Goal: Subscribe to service/newsletter

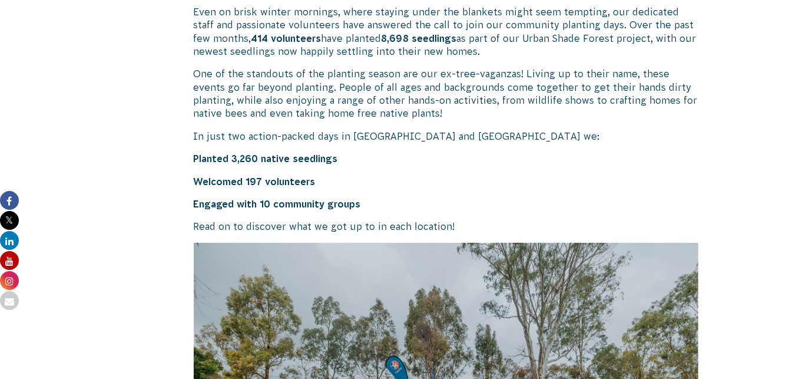
scroll to position [406, 0]
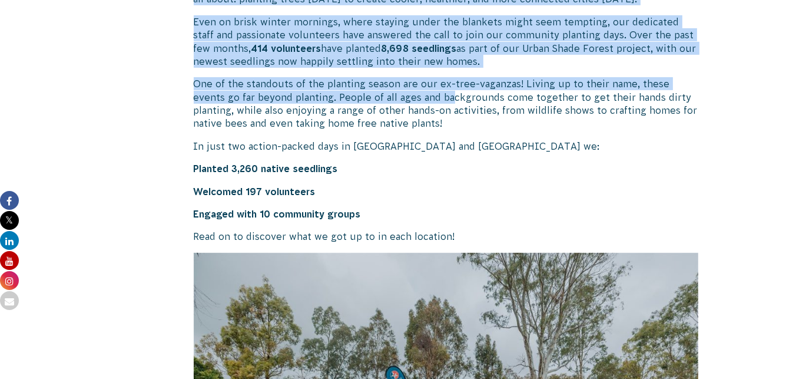
click at [478, 130] on p "One of the standouts of the planting season are our ex-tree-vaganzas! Living up…" at bounding box center [446, 103] width 505 height 53
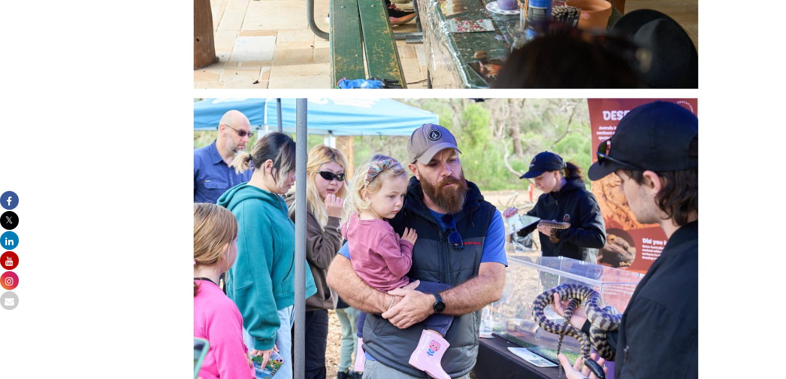
scroll to position [1905, 0]
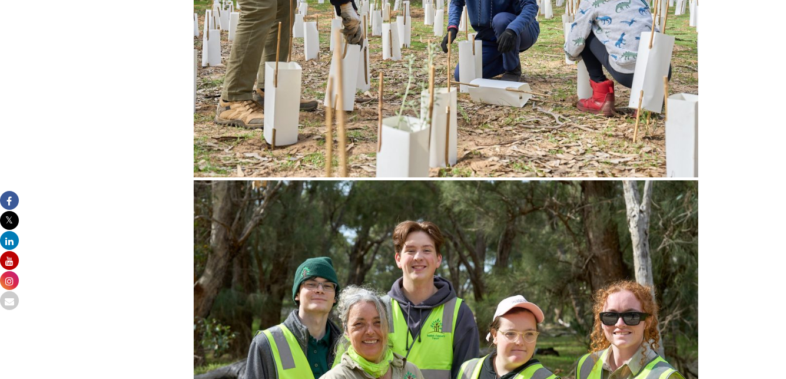
scroll to position [3357, 0]
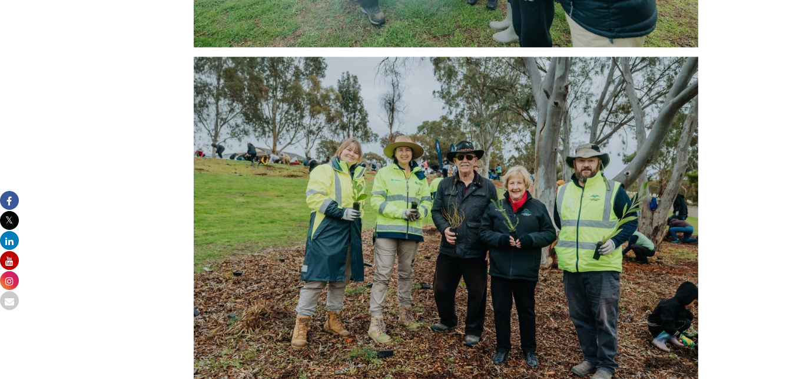
drag, startPoint x: 793, startPoint y: 151, endPoint x: 504, endPoint y: 323, distance: 337.3
click at [504, 323] on div "Urban Shade Forest Ex-Tree-Vaganzas: Celebrating greener and cooler cities! As …" at bounding box center [446, 234] width 505 height 6595
drag, startPoint x: 790, startPoint y: 142, endPoint x: 438, endPoint y: 200, distance: 356.9
click at [438, 200] on div "Urban Shade Forest Ex-Tree-Vaganzas: Celebrating greener and cooler cities! As …" at bounding box center [446, 234] width 505 height 6595
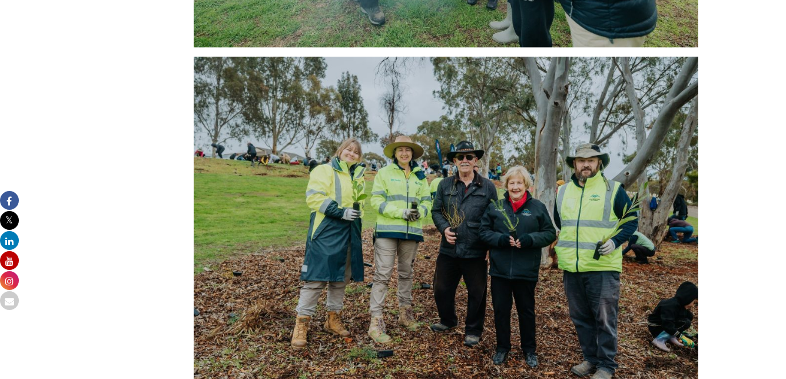
drag, startPoint x: 793, startPoint y: 145, endPoint x: 532, endPoint y: 203, distance: 267.8
click at [532, 203] on div "Urban Shade Forest Ex-Tree-Vaganzas: Celebrating greener and cooler cities! As …" at bounding box center [446, 234] width 505 height 6595
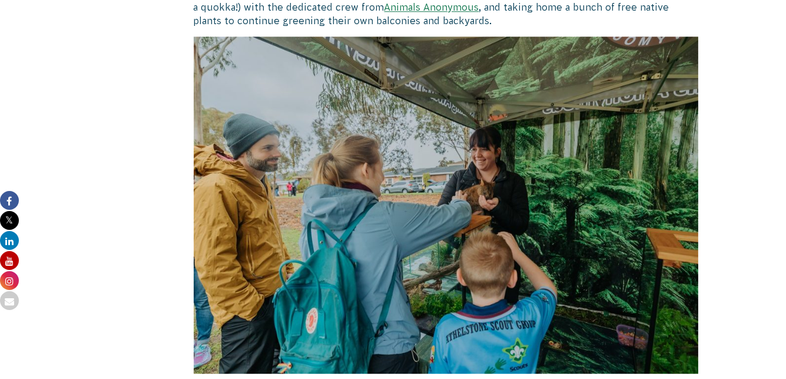
scroll to position [3806, 0]
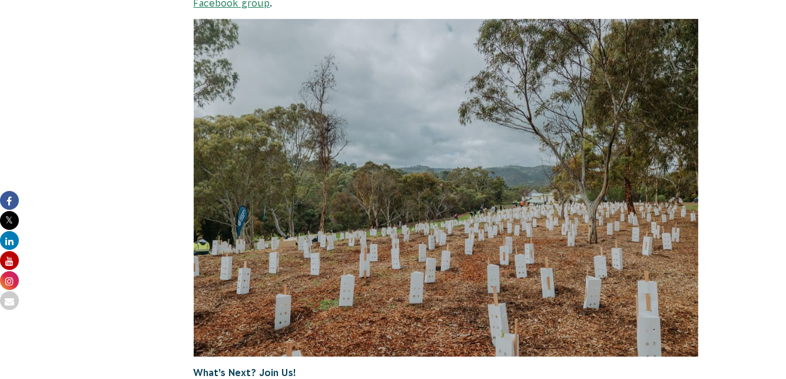
scroll to position [4705, 0]
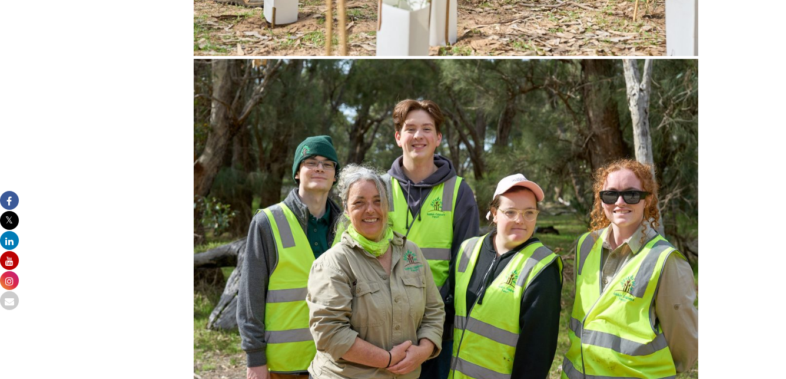
scroll to position [5576, 0]
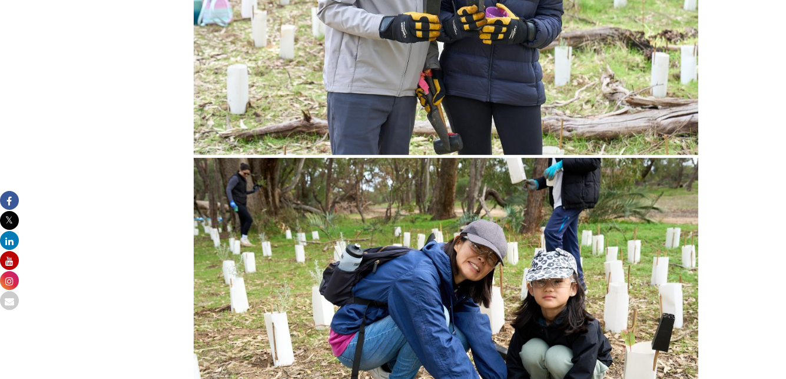
scroll to position [6129, 0]
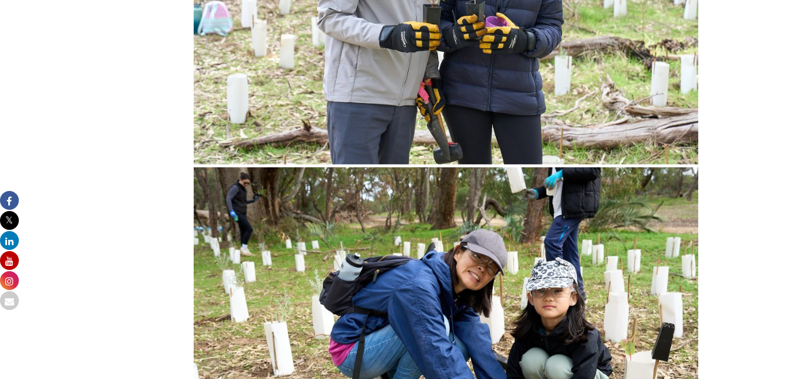
drag, startPoint x: 797, startPoint y: 252, endPoint x: 378, endPoint y: 233, distance: 419.2
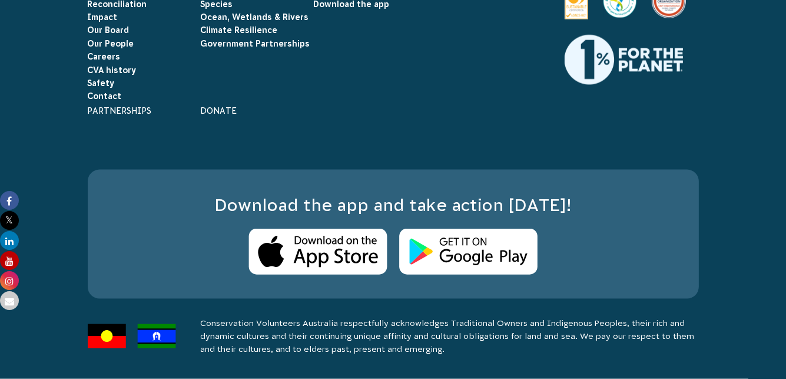
scroll to position [7936, 0]
copy div "Lorem Ipsum Dolors Am-Cons-Adipisci: Elitseddoei tempori utl etdolo magnaa! En …"
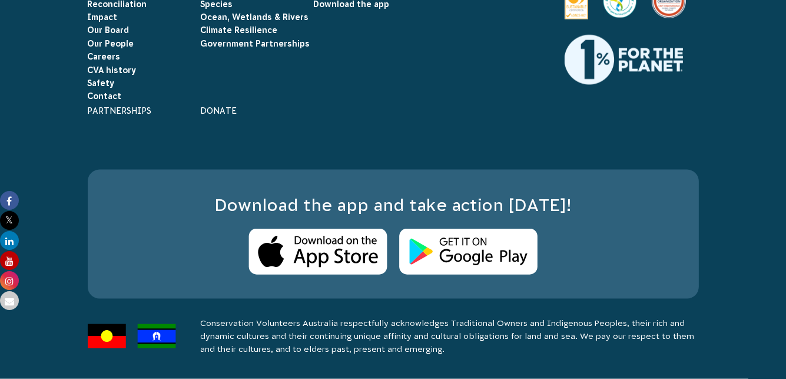
type input "[EMAIL_ADDRESS][DOMAIN_NAME]"
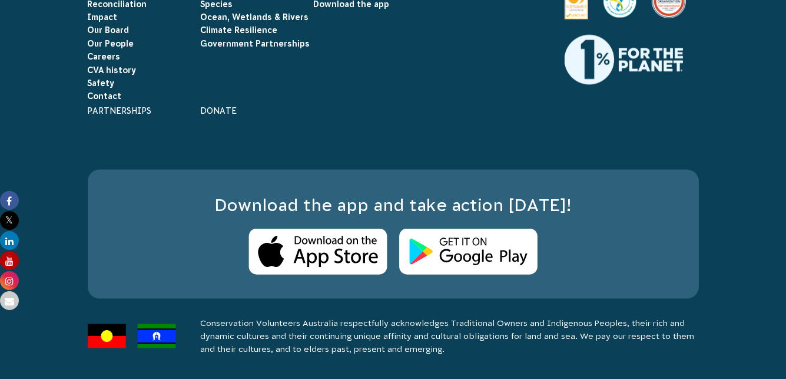
drag, startPoint x: 368, startPoint y: 57, endPoint x: 362, endPoint y: 38, distance: 19.2
